Goal: Task Accomplishment & Management: Use online tool/utility

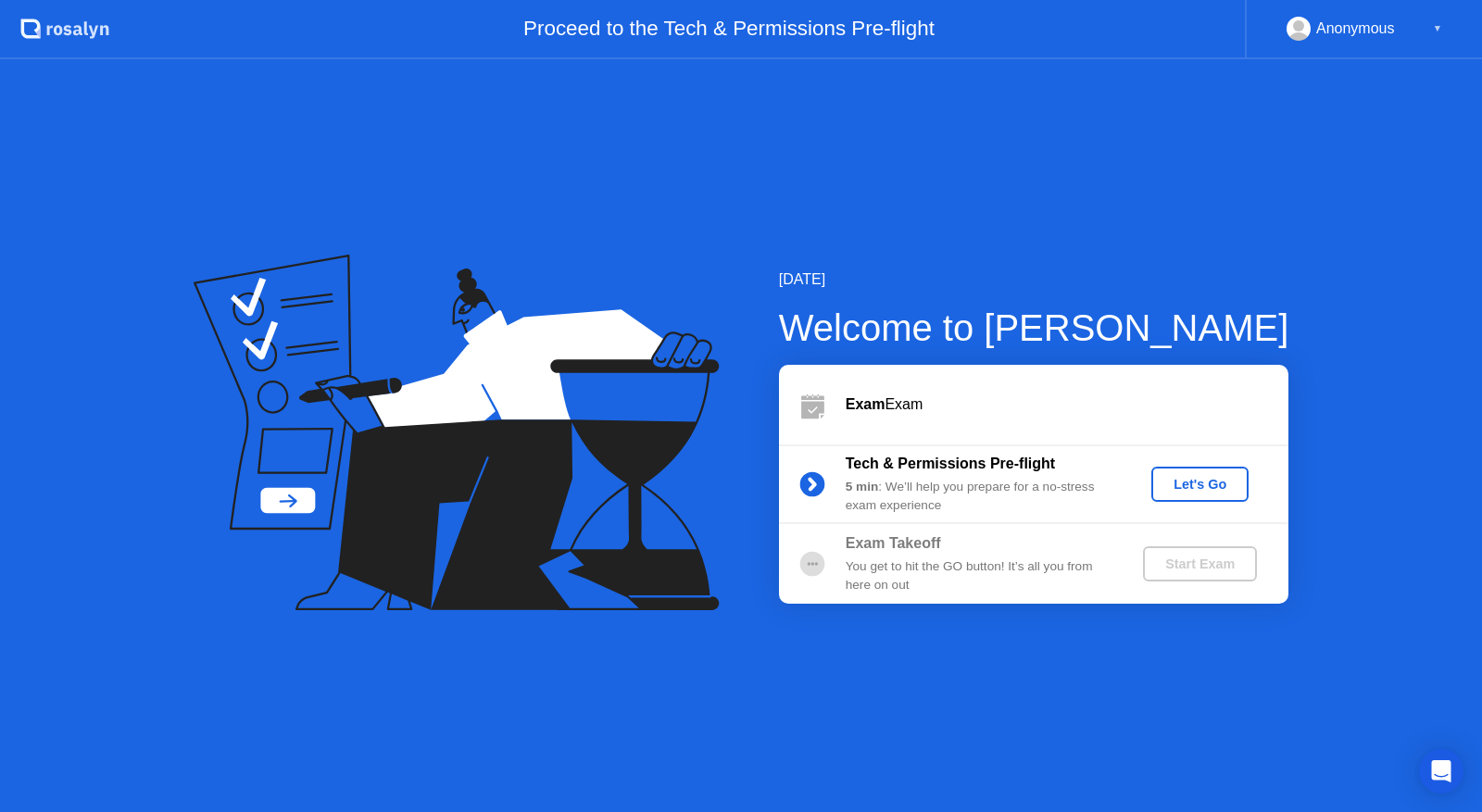
click at [1218, 482] on div "Let's Go" at bounding box center [1200, 484] width 83 height 15
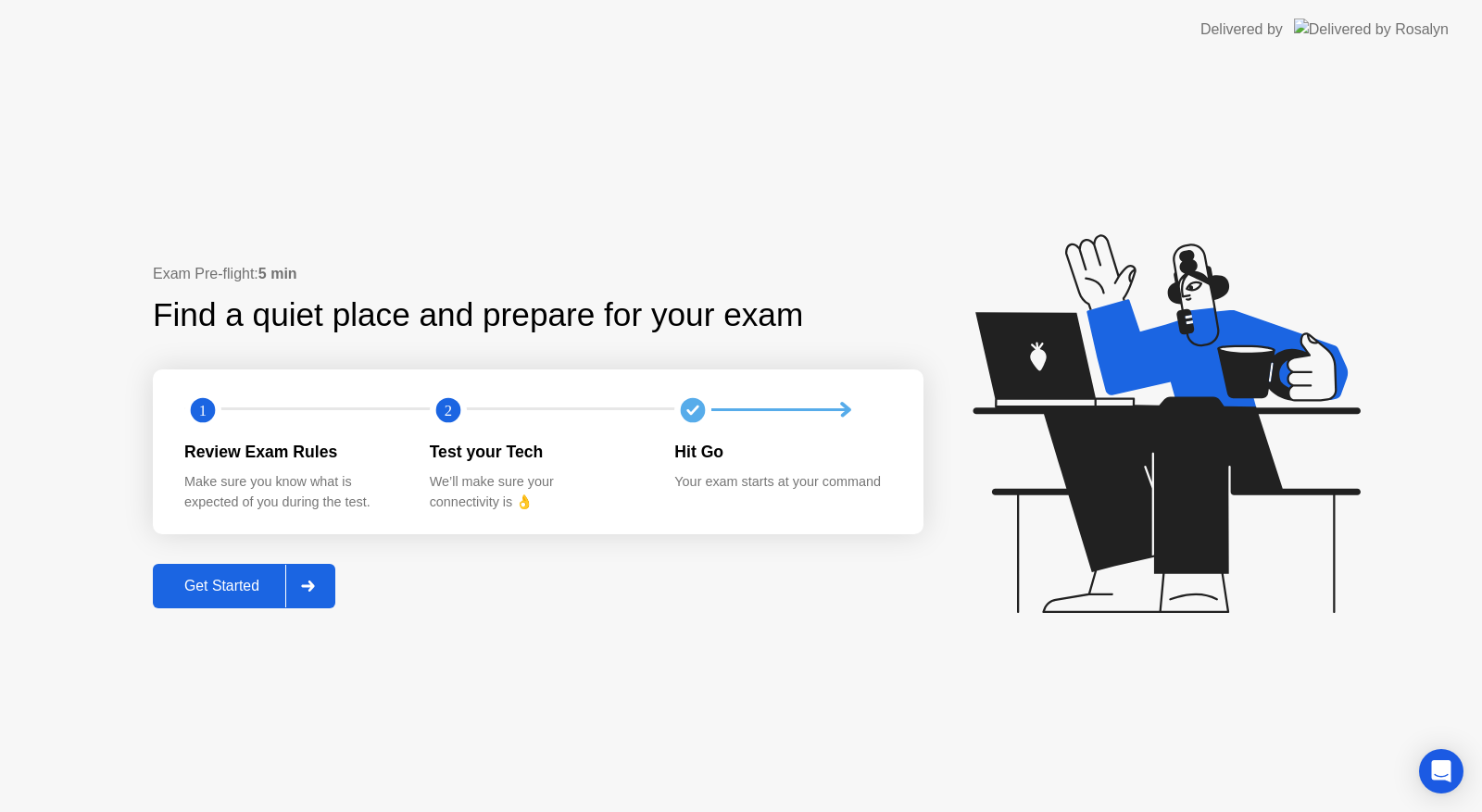
click at [228, 583] on div "Get Started" at bounding box center [222, 586] width 127 height 17
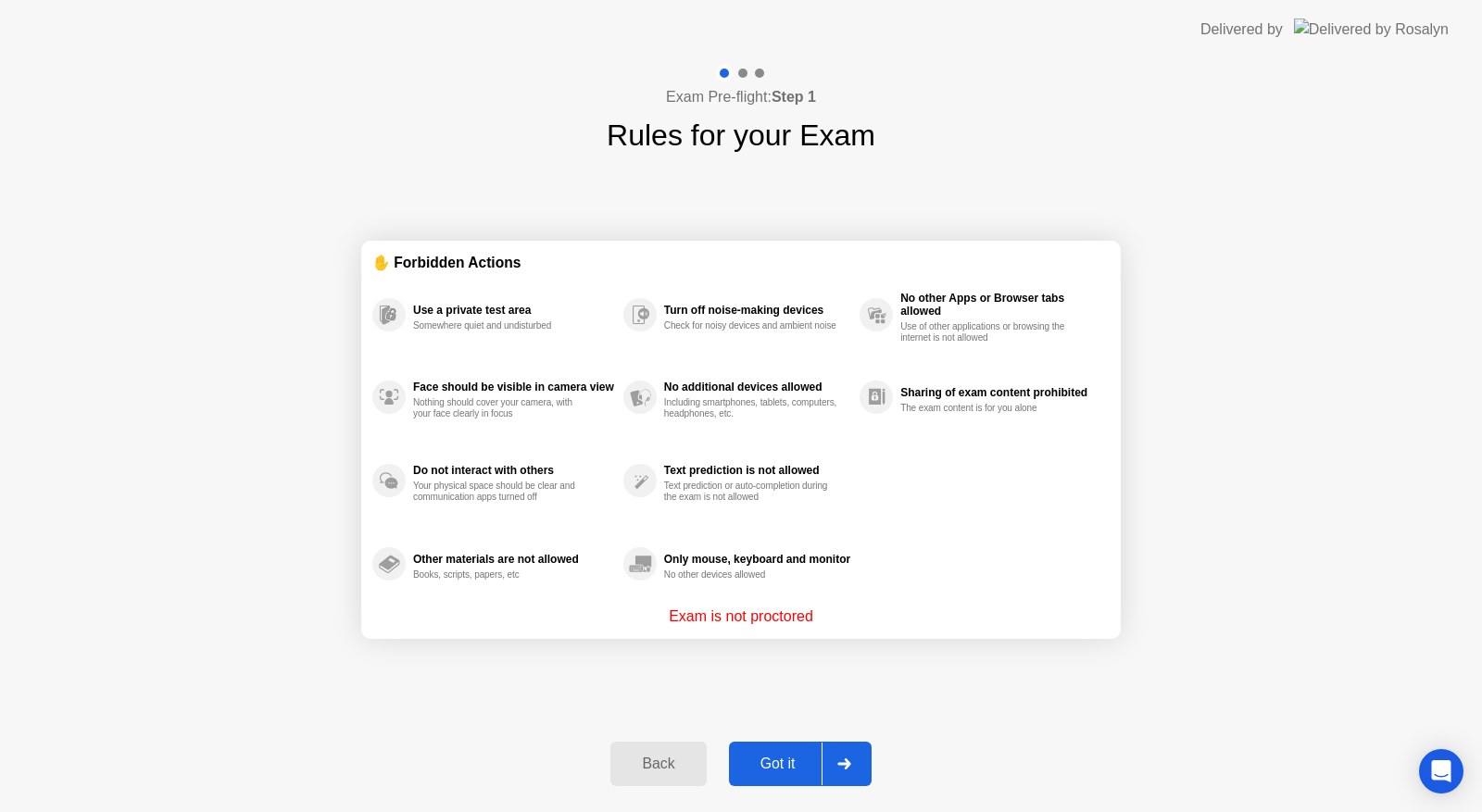
click at [802, 755] on div "Got it" at bounding box center [777, 763] width 87 height 17
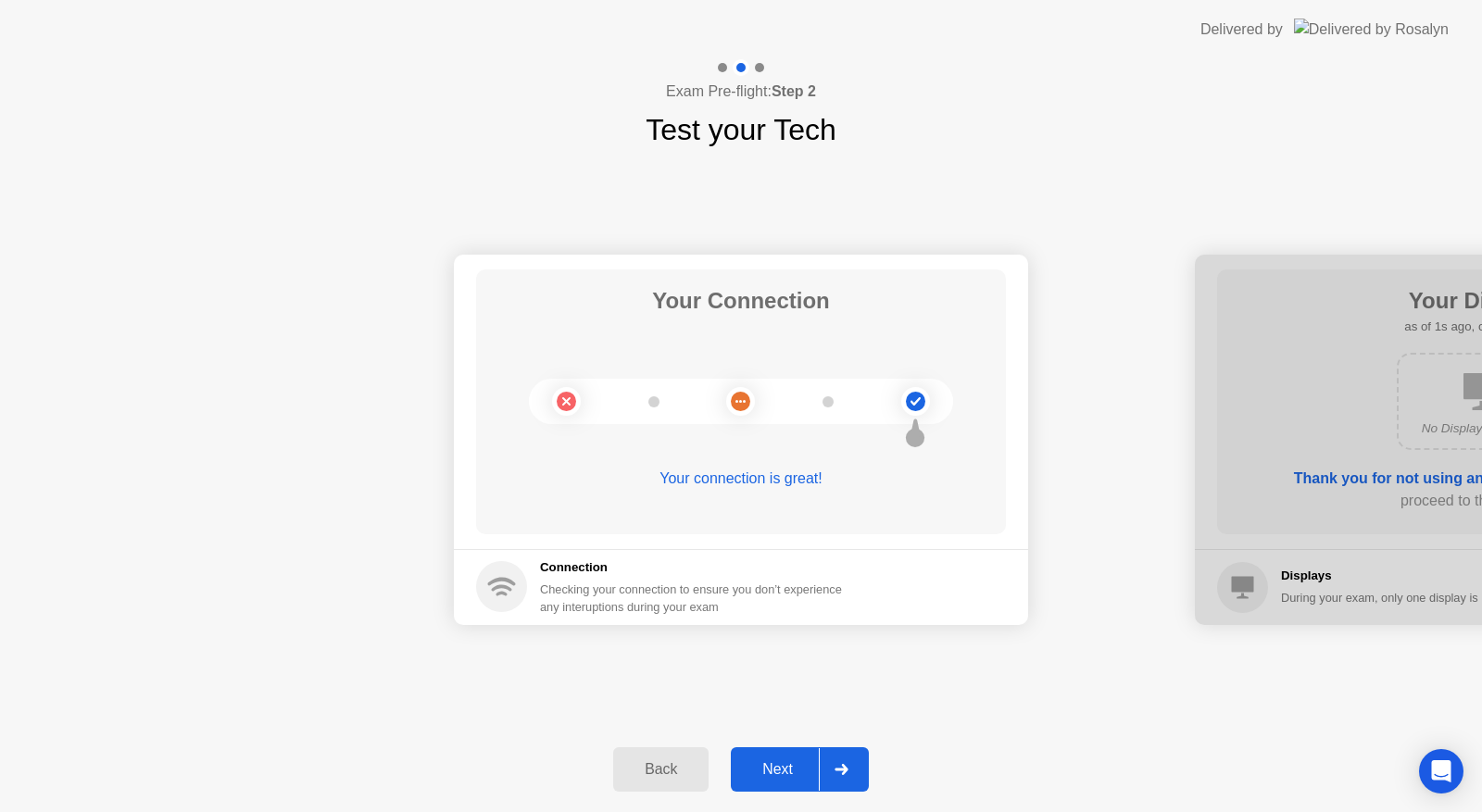
click at [789, 754] on button "Next" at bounding box center [799, 769] width 138 height 45
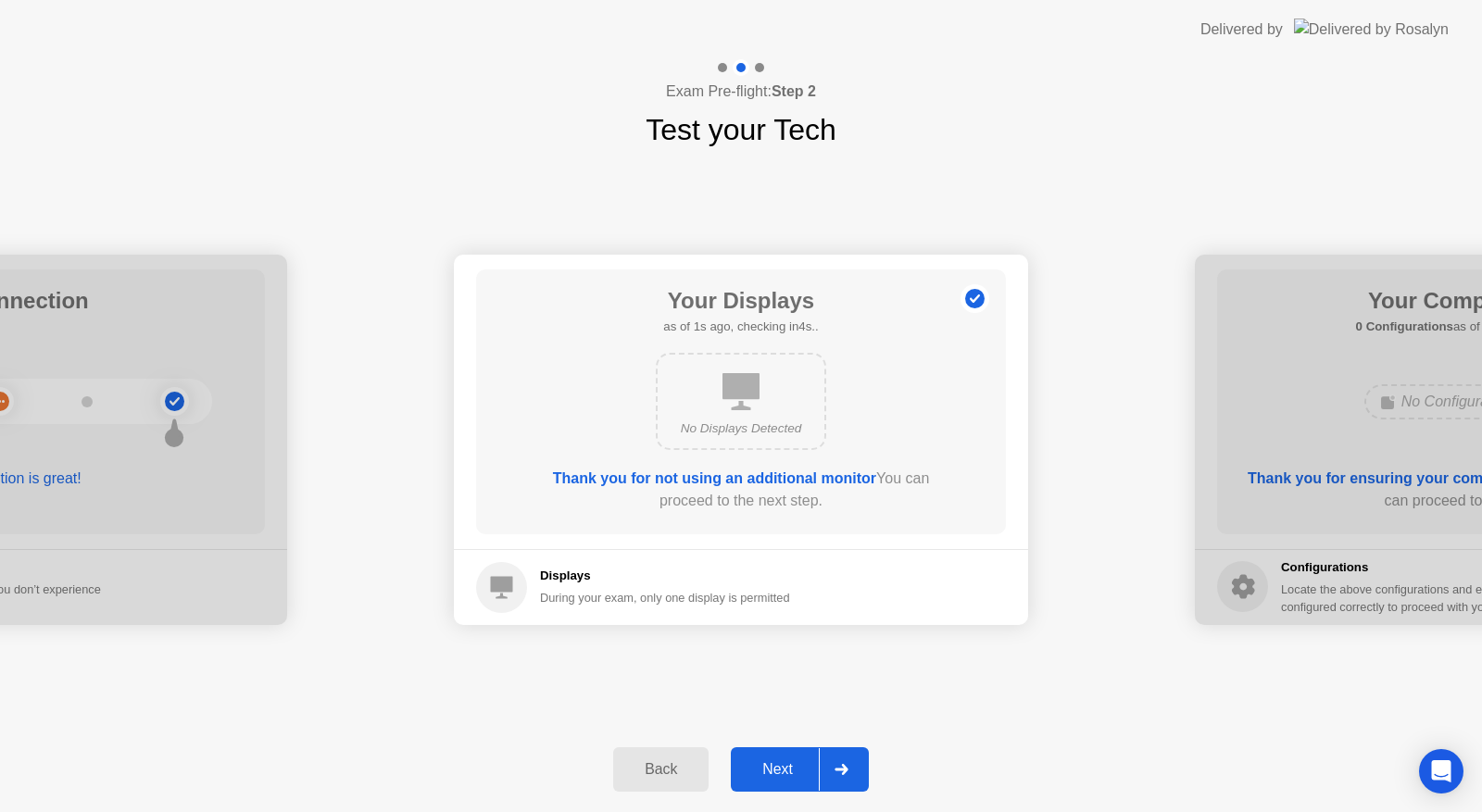
click at [784, 762] on div "Next" at bounding box center [777, 769] width 83 height 17
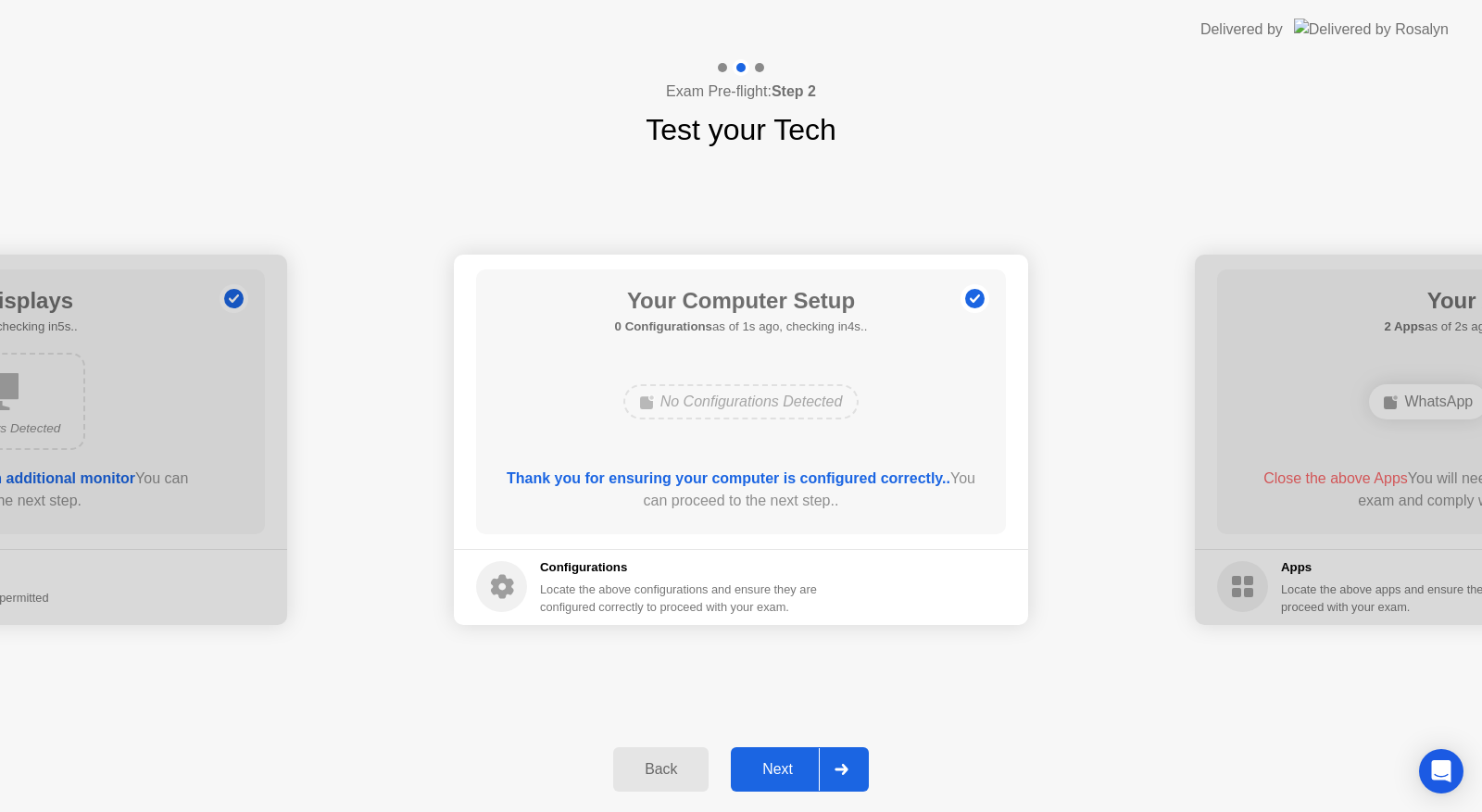
click at [784, 762] on div "Next" at bounding box center [777, 769] width 83 height 17
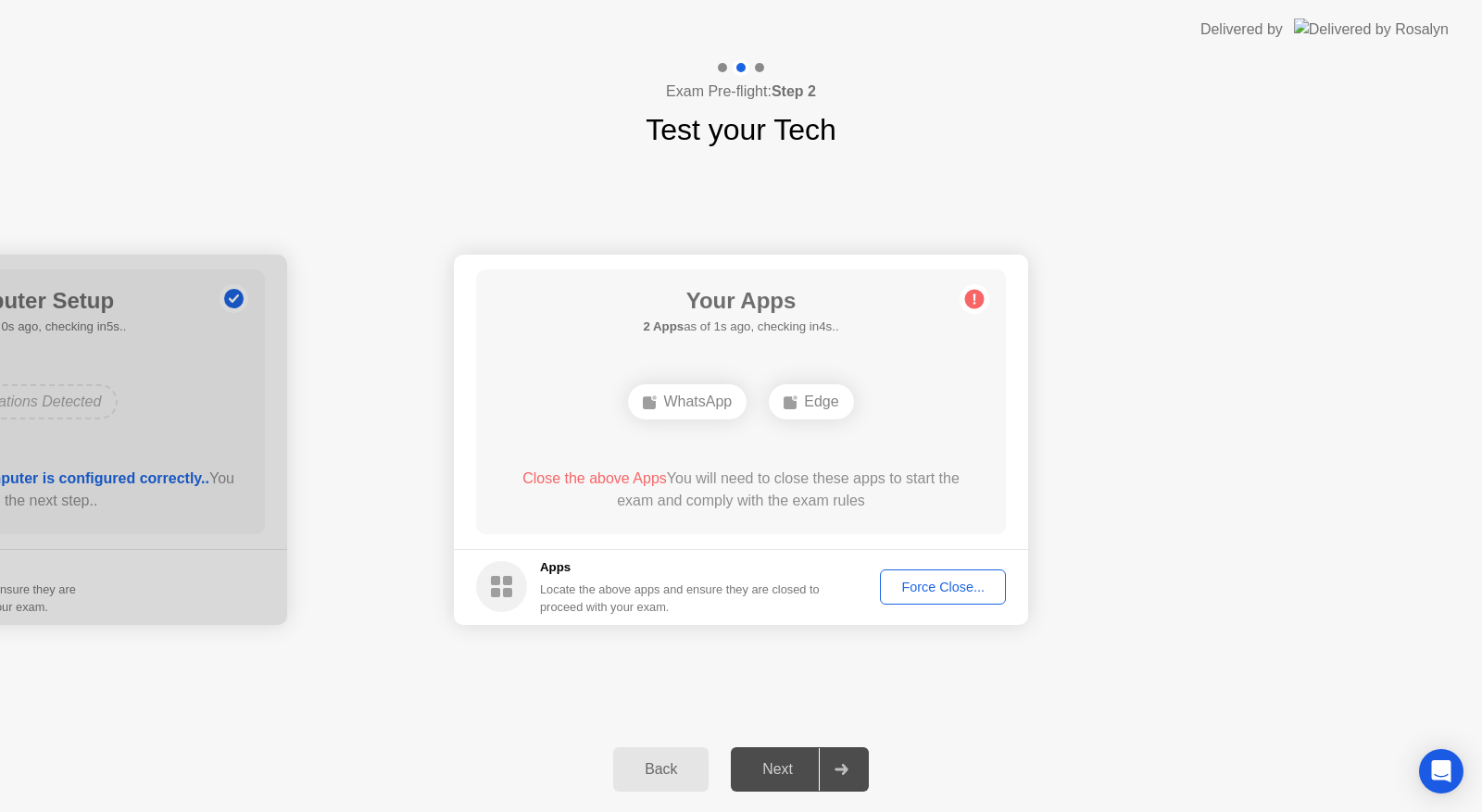
click at [930, 594] on div "Force Close..." at bounding box center [942, 587] width 113 height 15
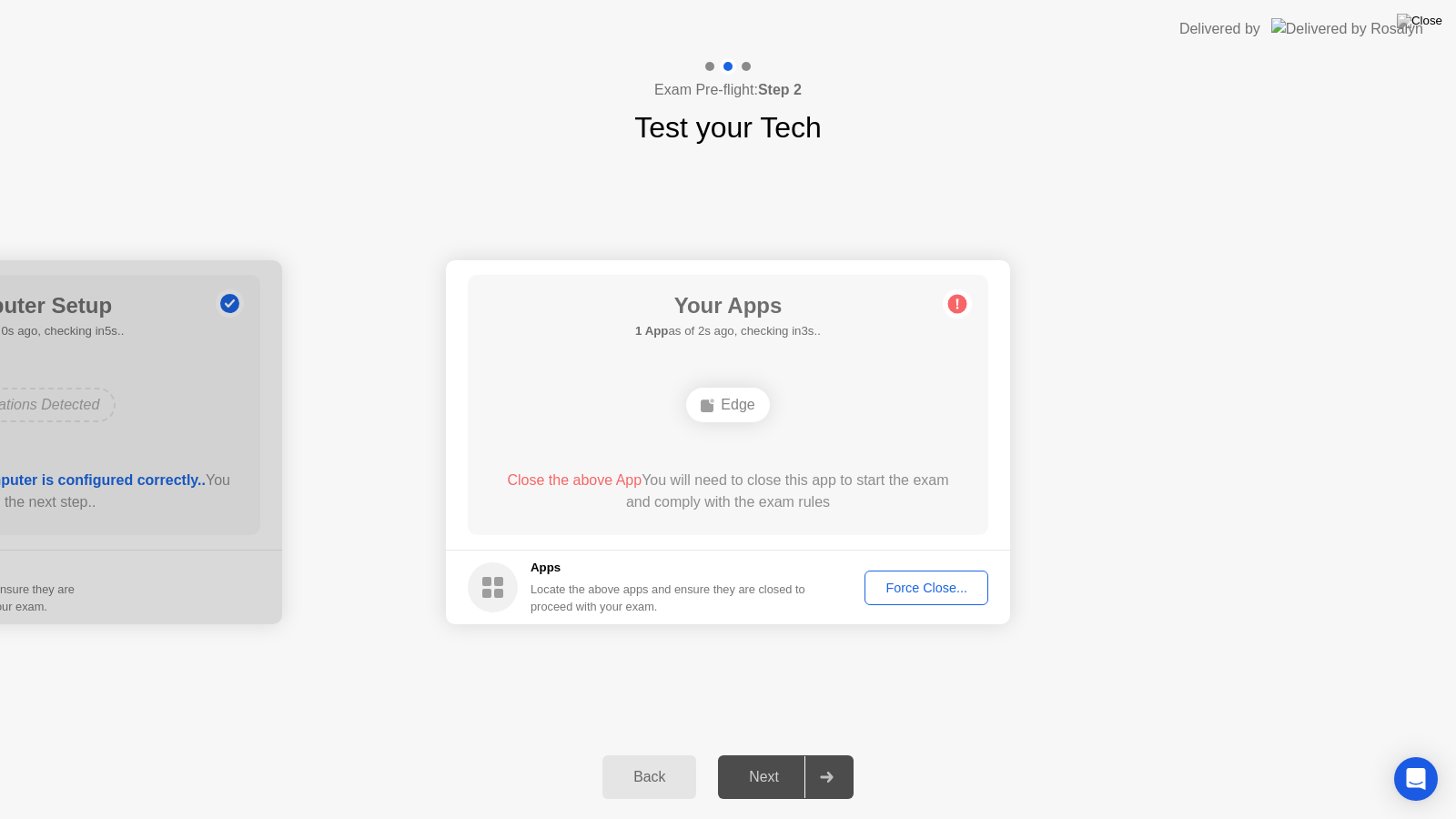
click at [915, 595] on div "Force Close..." at bounding box center [926, 588] width 111 height 15
click at [921, 595] on div "Force Close..." at bounding box center [926, 588] width 111 height 15
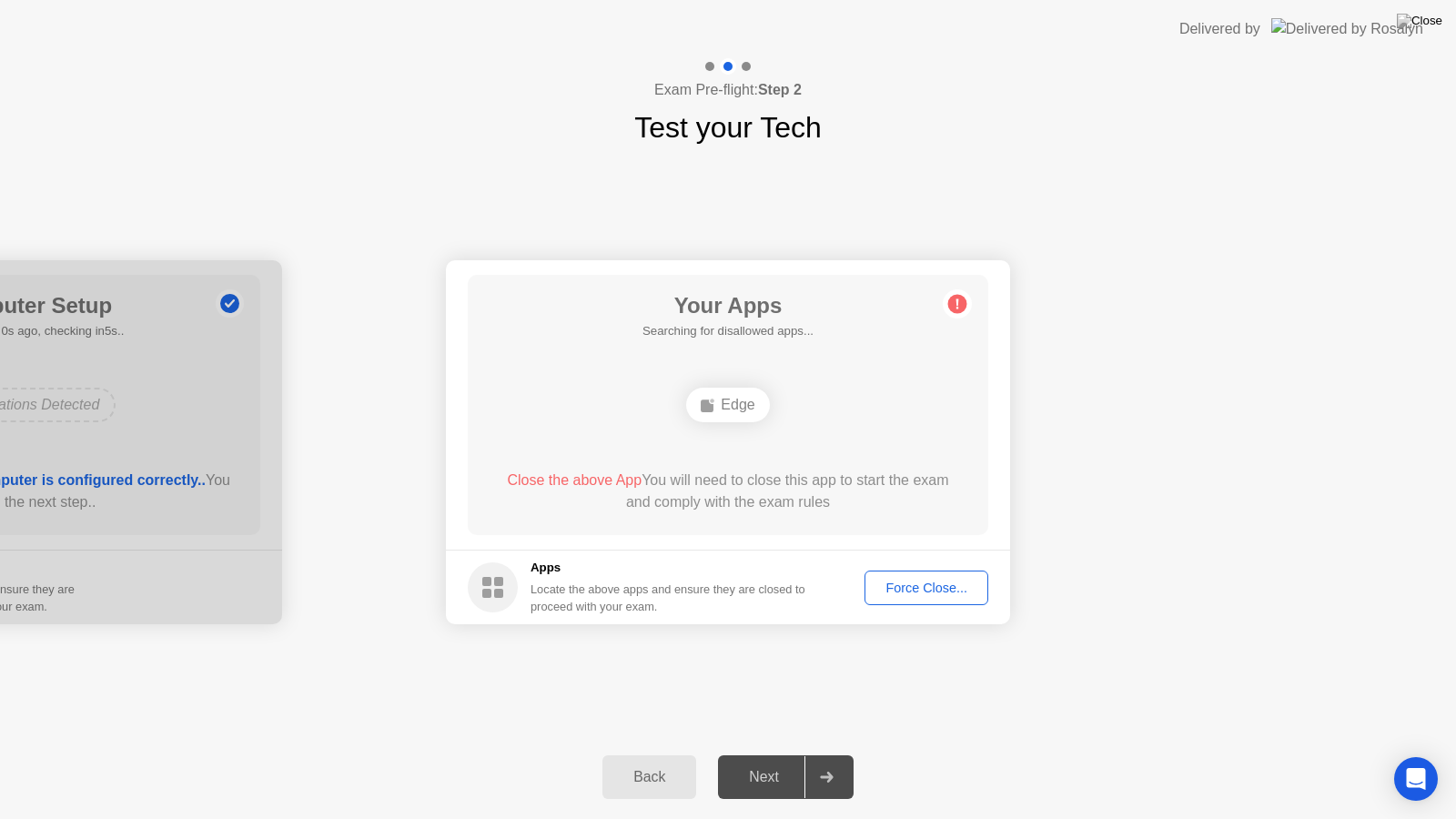
click at [927, 581] on div "Force Close..." at bounding box center [926, 588] width 111 height 15
click at [946, 592] on div "Force Close..." at bounding box center [926, 588] width 111 height 15
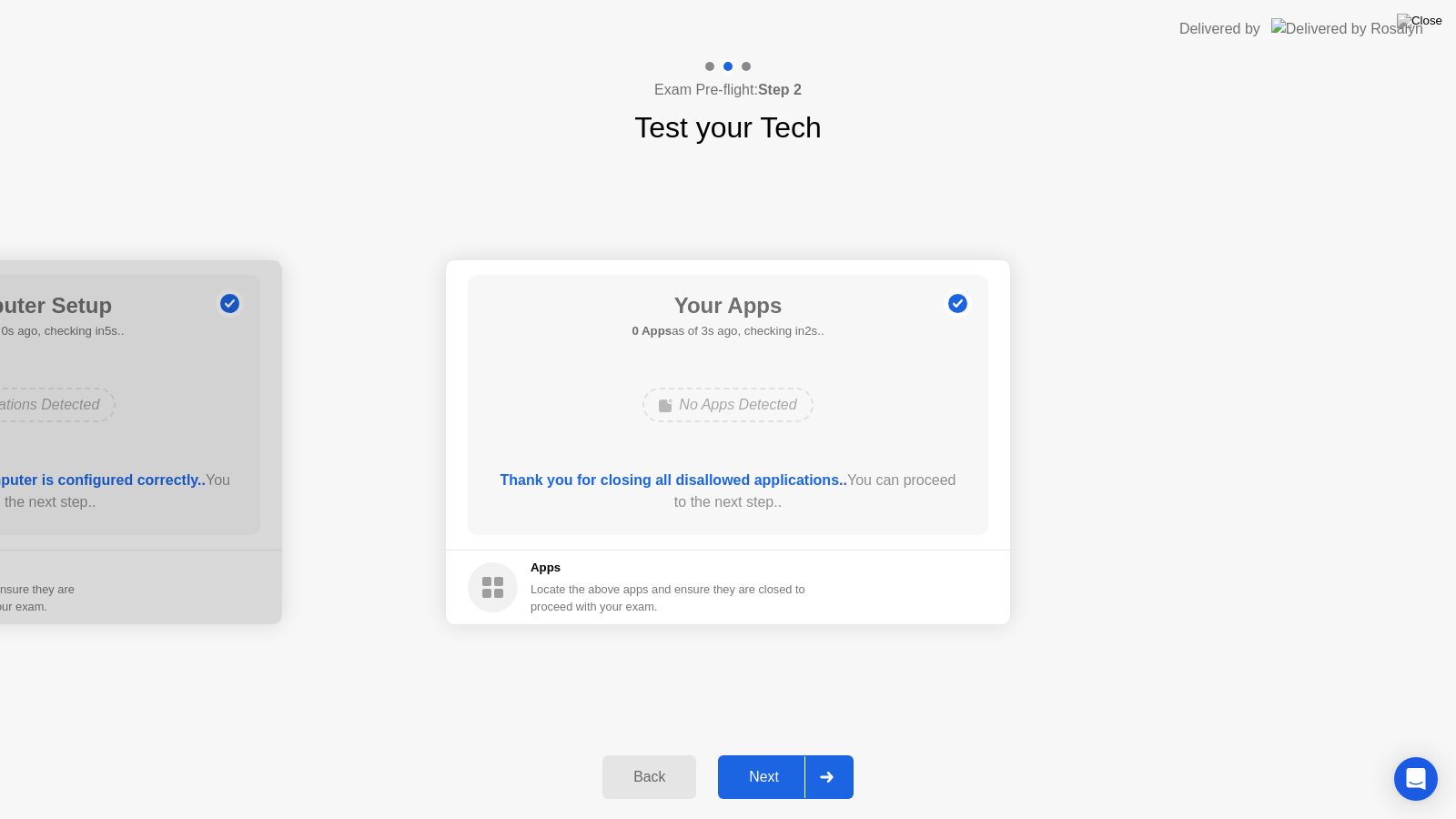
click at [765, 784] on div "Next" at bounding box center [764, 777] width 81 height 17
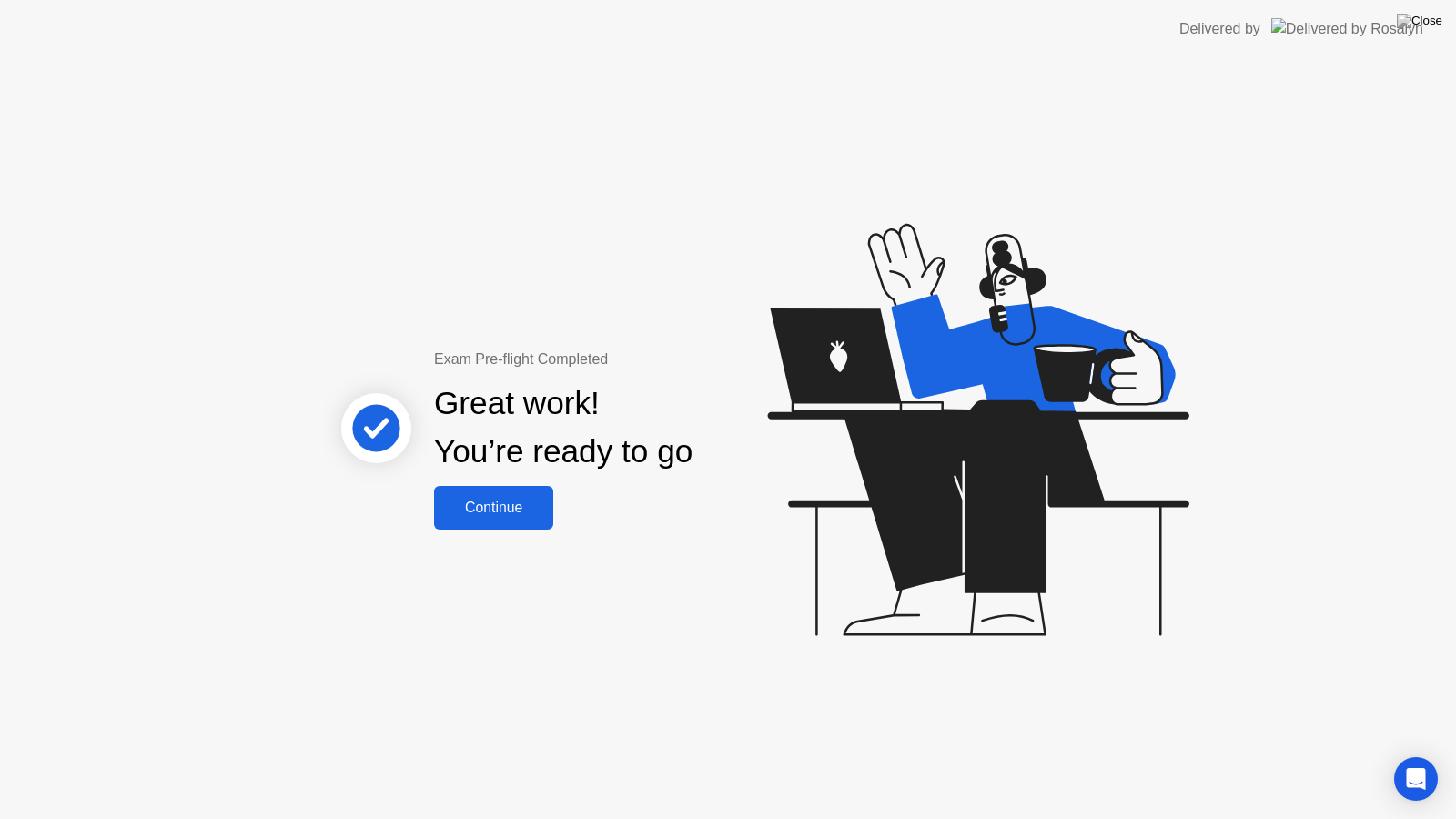
click at [526, 530] on div "Exam Pre-flight Completed Great work! You’re ready to go Continue" at bounding box center [728, 438] width 1456 height 761
click at [523, 504] on div "Continue" at bounding box center [493, 507] width 108 height 17
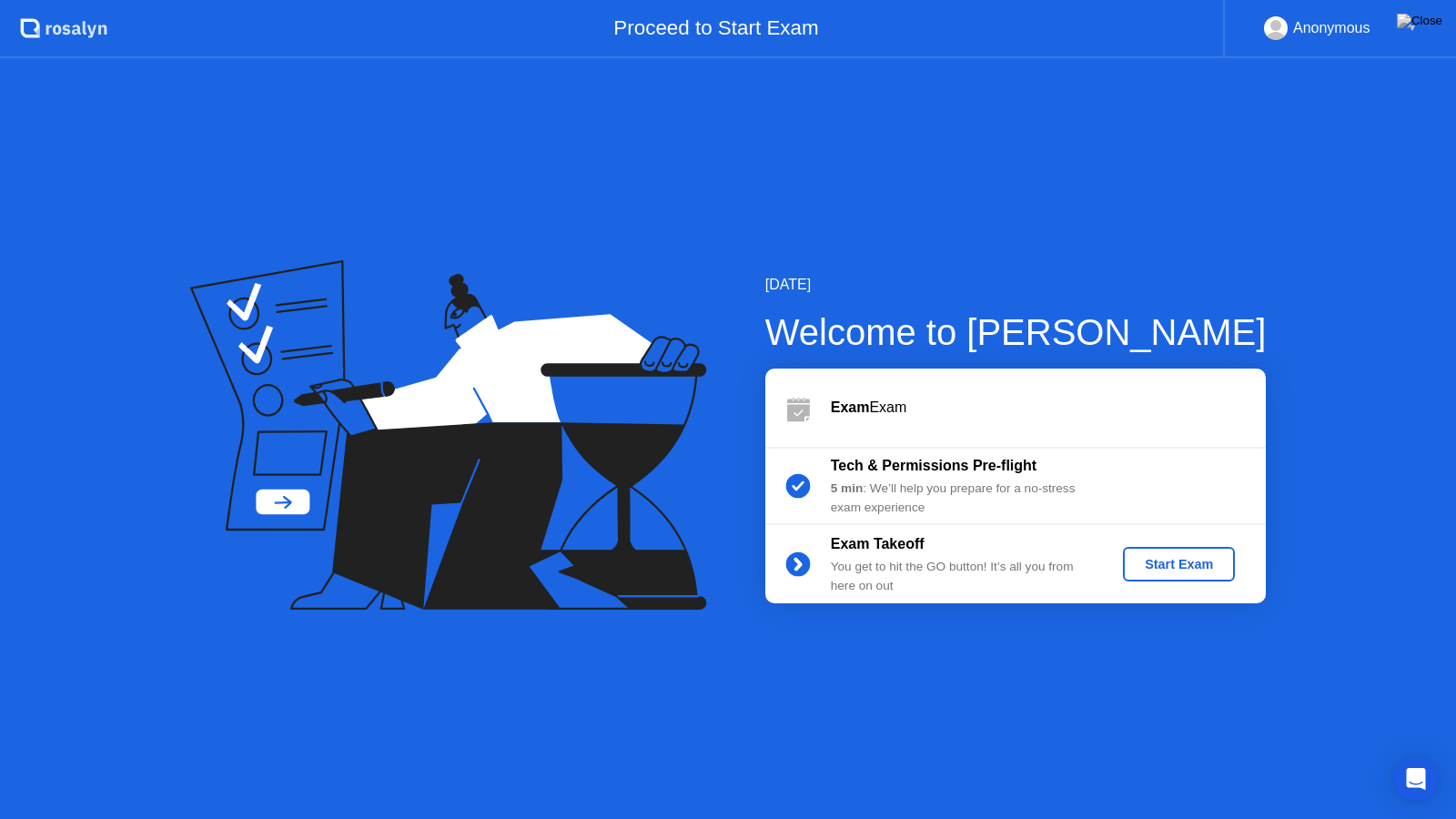
click at [1144, 571] on div "Start Exam" at bounding box center [1178, 564] width 97 height 15
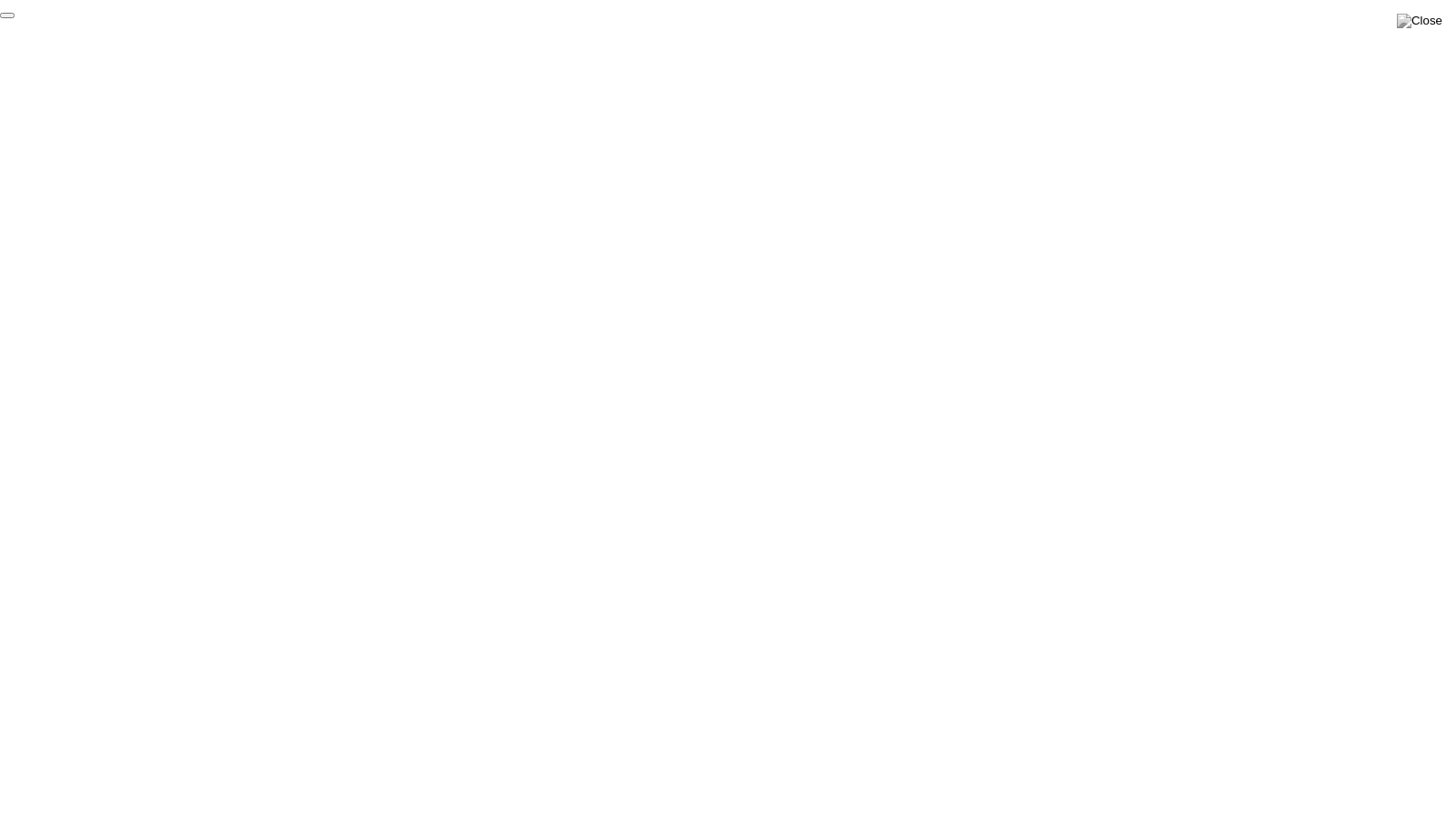
click div "End Proctoring Session"
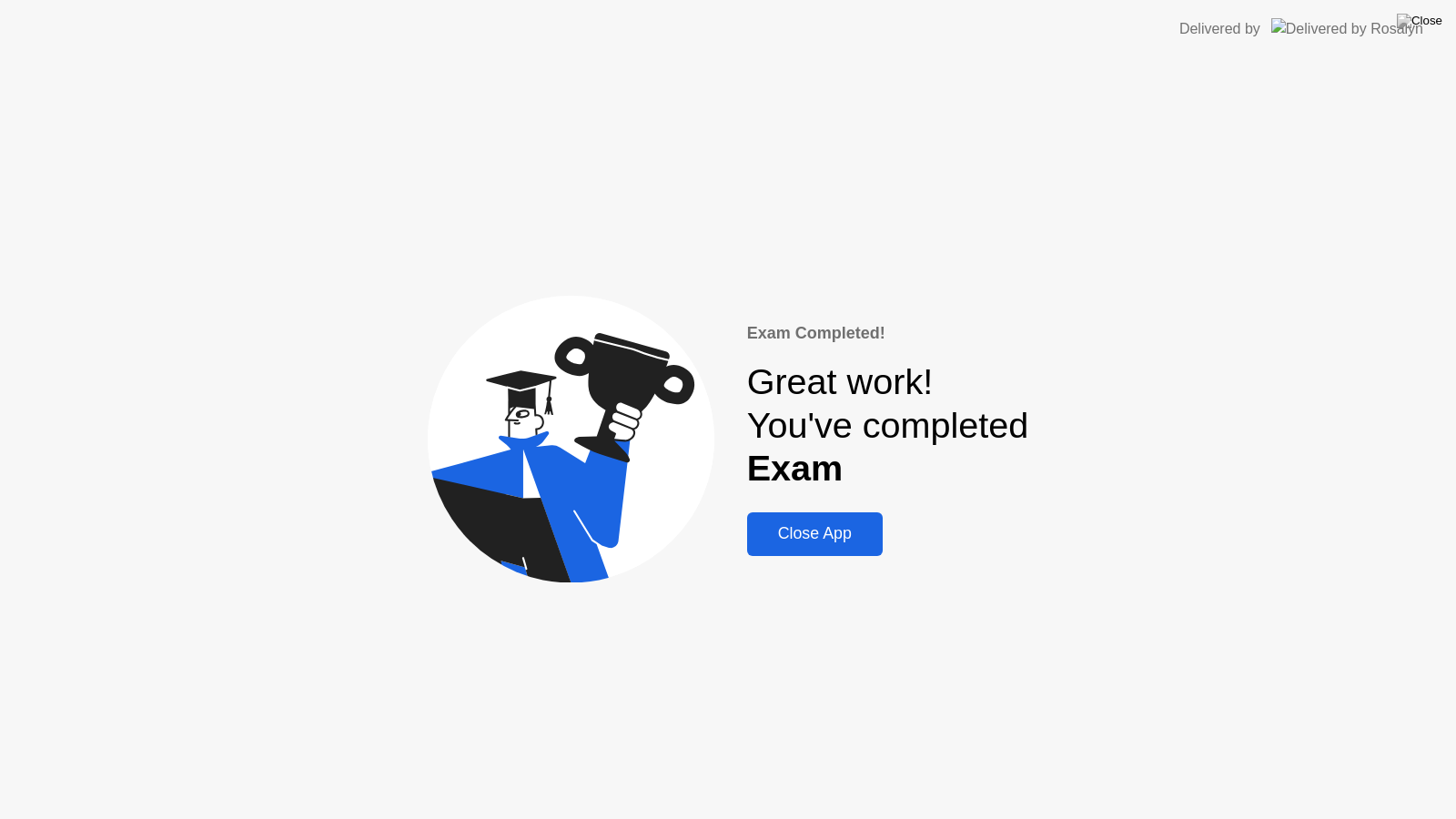
click at [842, 537] on div "Close App" at bounding box center [814, 533] width 125 height 19
